Goal: Information Seeking & Learning: Check status

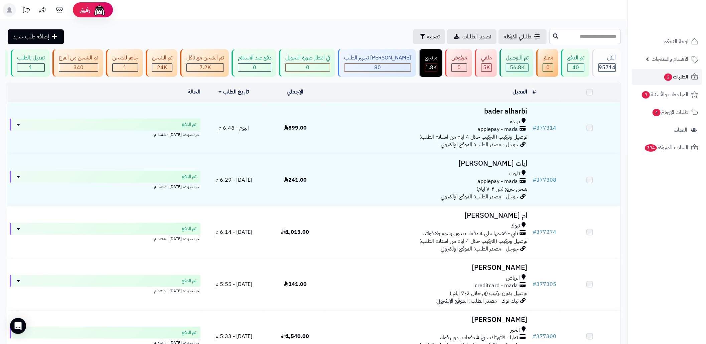
click at [593, 39] on input "text" at bounding box center [586, 36] width 72 height 15
paste input "******"
type input "******"
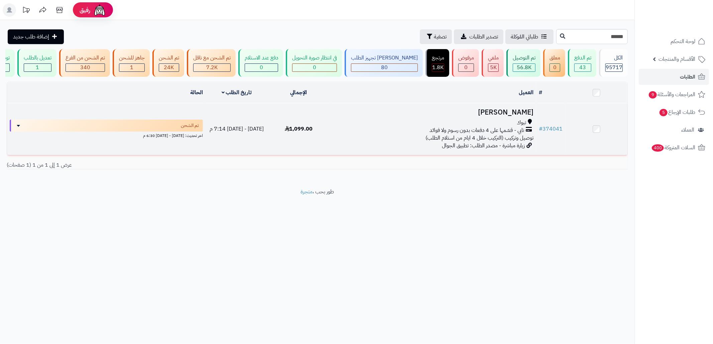
click at [479, 127] on div "تبوك" at bounding box center [432, 123] width 201 height 8
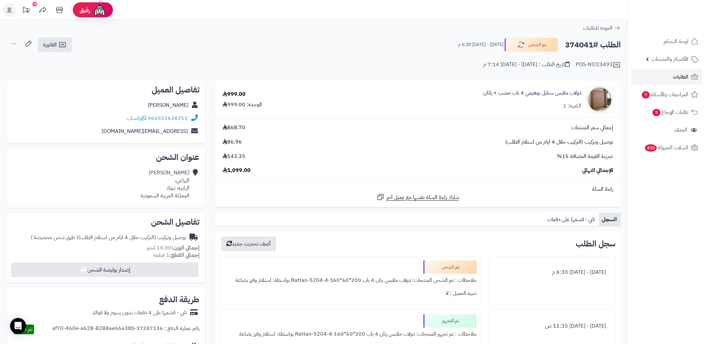
click at [579, 49] on h2 "الطلب #374041" at bounding box center [593, 45] width 56 height 14
copy h2 "374041"
click at [185, 190] on div "الوليد العنزي الزراعي، الرابيه، تبوك المملكة العربية السعودية" at bounding box center [165, 184] width 49 height 30
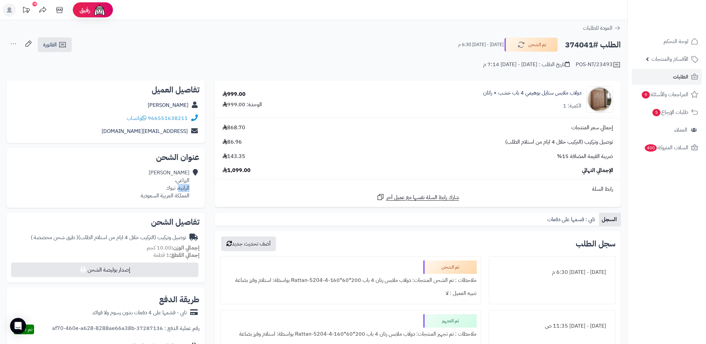
copy div "الرابيه"
click at [121, 52] on div "الطلب #374041 تم الشحن الخميس - ٤ سبتمبر ٢٠٢٥ - 6:30 م الفاتورة طباعة الفاتورة …" at bounding box center [314, 45] width 614 height 16
click at [57, 53] on div "POS-NT/23493 تاريخ الطلب : الأربعاء - ٣ سبتمبر ٢٠٢٥ - 7:14 م" at bounding box center [314, 61] width 614 height 16
click at [62, 44] on icon at bounding box center [62, 45] width 8 height 8
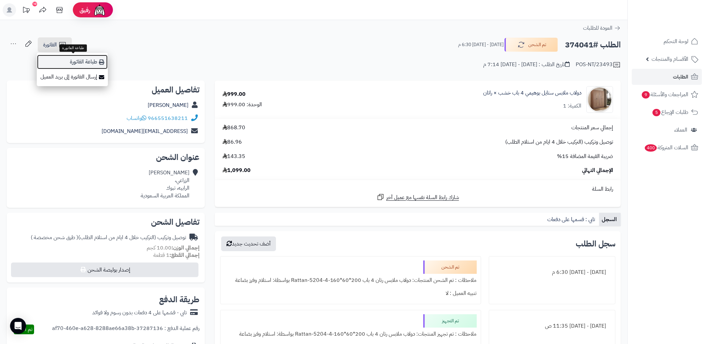
click at [77, 59] on link "طباعة الفاتورة" at bounding box center [72, 61] width 71 height 15
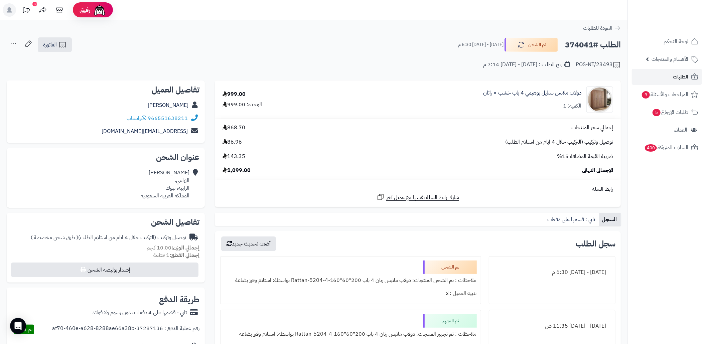
click at [584, 46] on h2 "الطلب #374041" at bounding box center [593, 45] width 56 height 14
copy h2 "374041"
click at [660, 79] on link "الطلبات" at bounding box center [667, 77] width 70 height 16
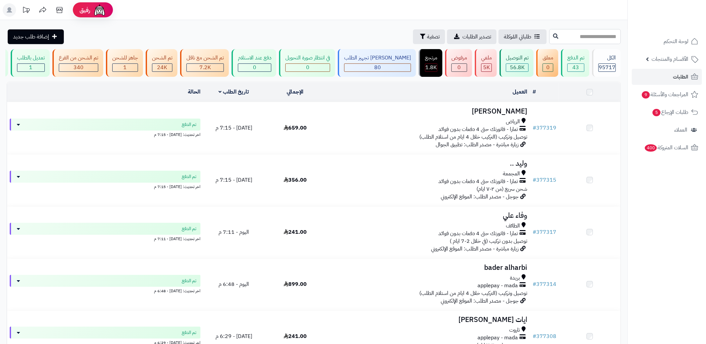
drag, startPoint x: 0, startPoint y: 0, endPoint x: 587, endPoint y: 37, distance: 588.1
click at [587, 37] on input "text" at bounding box center [586, 36] width 72 height 15
paste input "******"
type input "******"
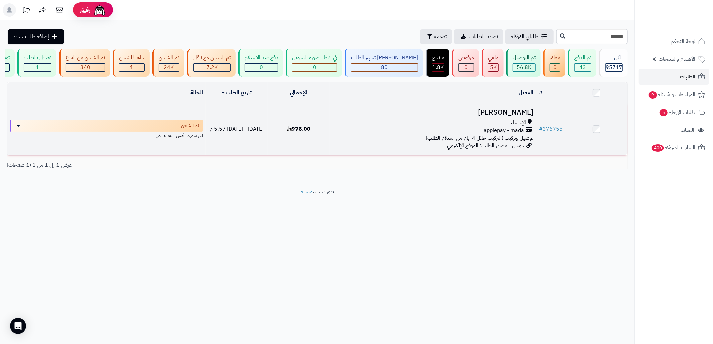
click at [364, 134] on div "applepay - mada" at bounding box center [432, 131] width 201 height 8
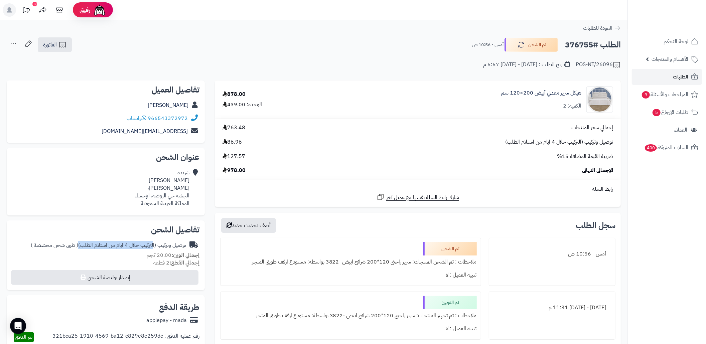
drag, startPoint x: 154, startPoint y: 245, endPoint x: 80, endPoint y: 239, distance: 74.1
click at [80, 239] on div "توصيل وتركيب (التركيب خلال 4 ايام من استلام الطلب) ( طرق شحن مخصصة )" at bounding box center [106, 245] width 188 height 13
copy div "التركيب خلال 4 ايام من استلام الطلب"
